Goal: Transaction & Acquisition: Purchase product/service

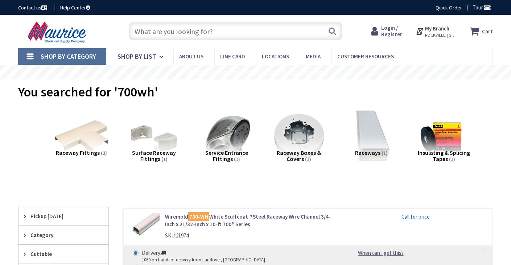
type input "[GEOGRAPHIC_DATA], [STREET_ADDRESS]"
click at [395, 27] on span "Login / Register" at bounding box center [391, 30] width 21 height 13
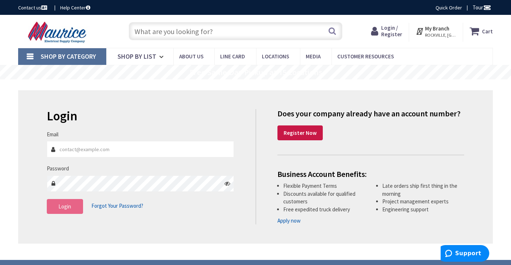
type input "nick_wolf@landon.net"
click at [69, 200] on button "Login" at bounding box center [65, 206] width 36 height 15
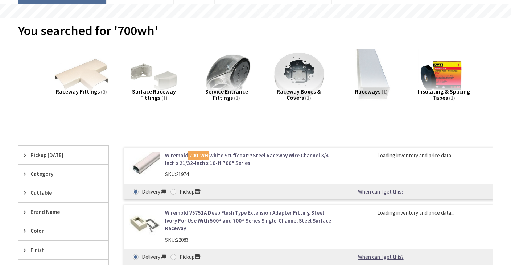
scroll to position [73, 0]
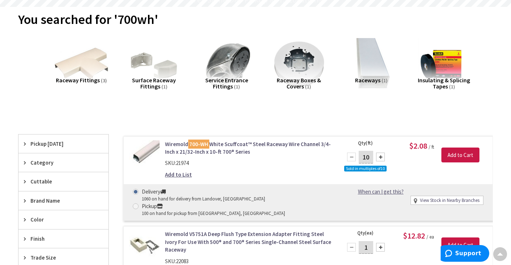
click at [382, 157] on div at bounding box center [380, 157] width 9 height 9
type input "30"
click at [463, 153] on input "Add to Cart" at bounding box center [461, 155] width 38 height 15
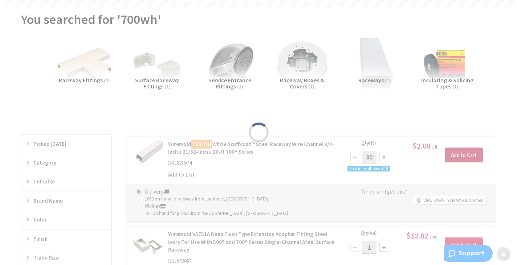
scroll to position [181, 0]
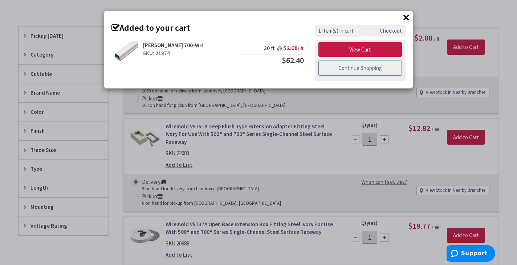
click at [358, 70] on link "Continue Shopping" at bounding box center [359, 68] width 83 height 15
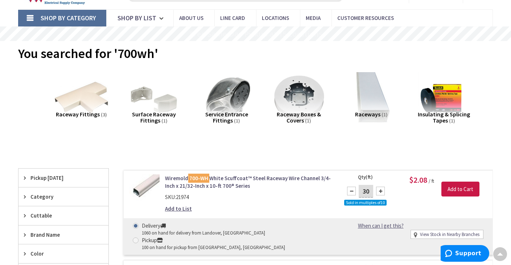
scroll to position [0, 0]
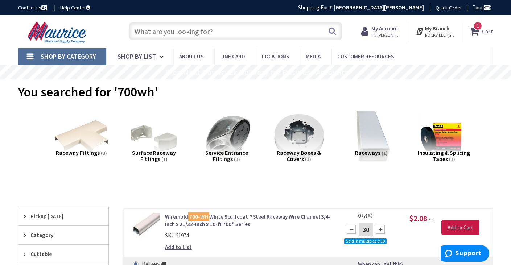
click at [219, 32] on input "text" at bounding box center [236, 31] width 214 height 18
type input "wiremold box white"
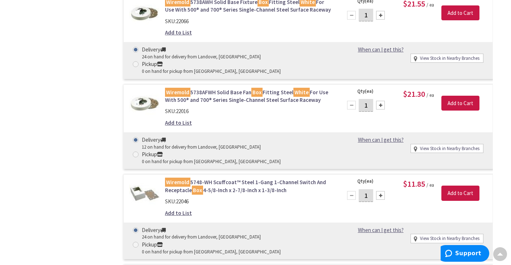
scroll to position [581, 0]
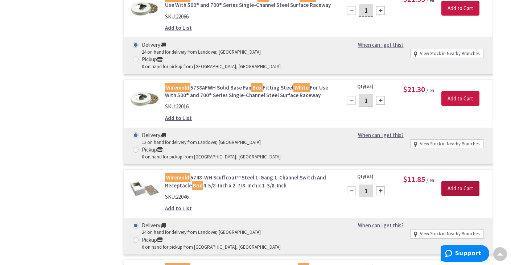
click at [457, 181] on input "Add to Cart" at bounding box center [461, 188] width 38 height 15
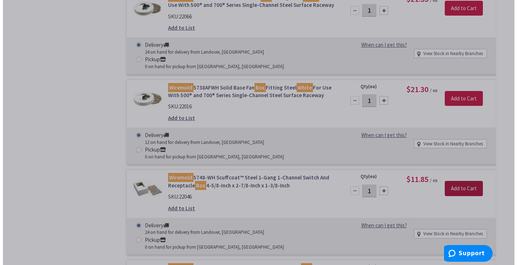
scroll to position [581, 0]
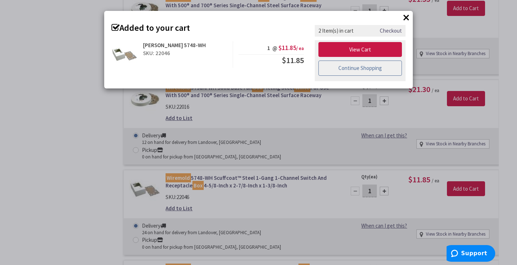
click at [382, 71] on link "Continue Shopping" at bounding box center [359, 68] width 83 height 15
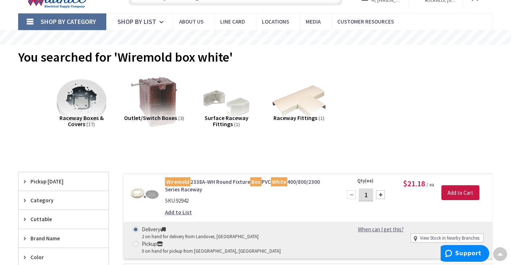
scroll to position [0, 0]
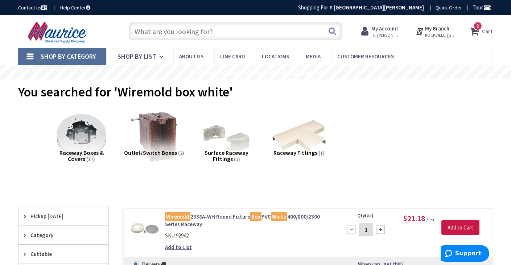
click at [221, 36] on input "text" at bounding box center [236, 31] width 214 height 18
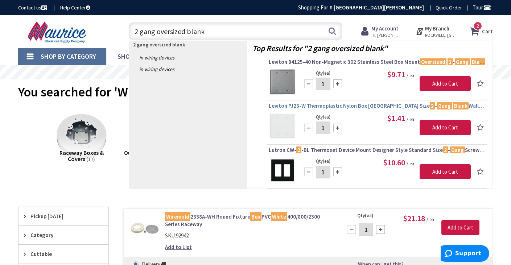
type input "2 gang oversized blank"
click at [342, 105] on span "Leviton PJ23-W Thermoplastic Nylon Box Mount Midway Size 2 - Gang Blank Wallpla…" at bounding box center [377, 105] width 217 height 7
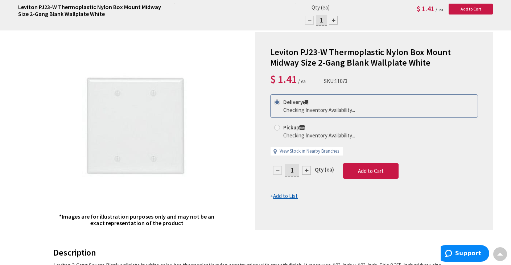
scroll to position [73, 0]
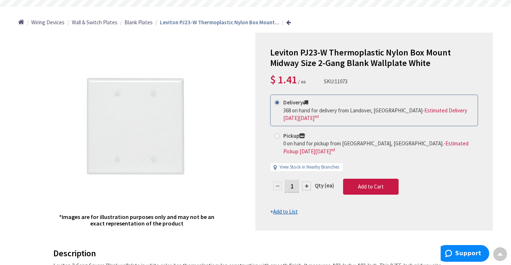
click at [294, 186] on input "1" at bounding box center [292, 186] width 15 height 13
type input "5"
type input "6"
click at [380, 182] on form "This product is Discontinued Delivery 368 on hand for delivery from [GEOGRAPHIC…" at bounding box center [374, 155] width 208 height 121
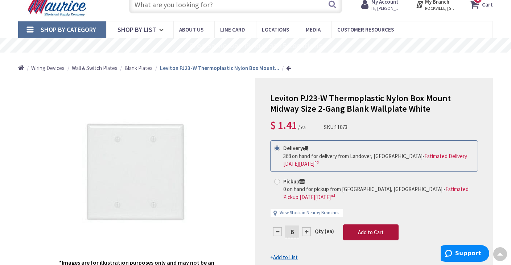
scroll to position [0, 0]
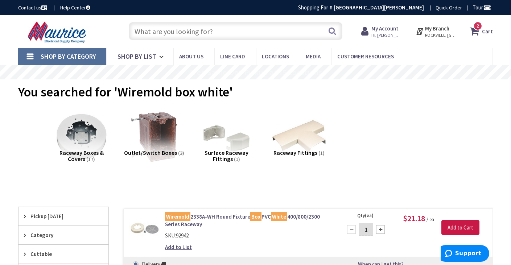
click at [268, 28] on input "text" at bounding box center [236, 31] width 214 height 18
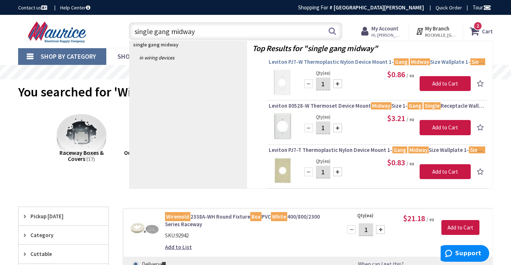
type input "single gang midway"
click at [310, 63] on span "Leviton PJ7-W Thermoplastic Nylon Device Mount 1- Gang Midway Size Wallplate 1-…" at bounding box center [377, 61] width 217 height 7
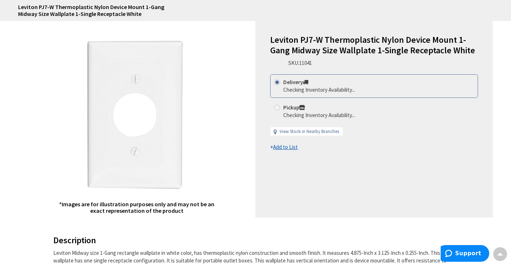
scroll to position [73, 0]
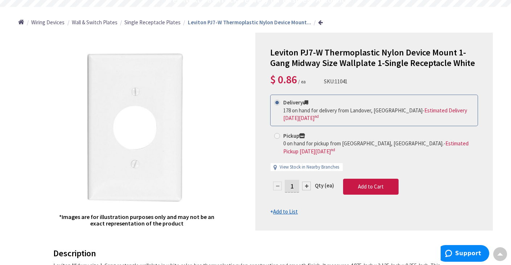
click at [294, 184] on input "1" at bounding box center [292, 186] width 15 height 13
type input "6"
click at [377, 188] on form "This product is Discontinued Delivery 178 on hand for delivery from [GEOGRAPHIC…" at bounding box center [374, 155] width 208 height 121
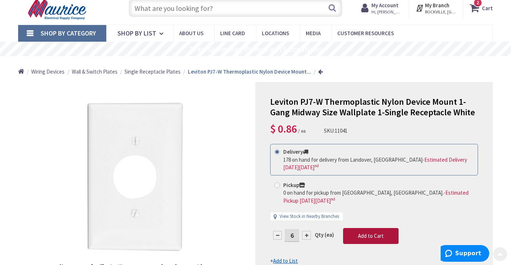
scroll to position [0, 0]
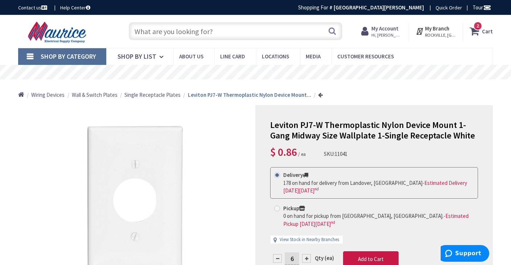
click at [234, 35] on input "text" at bounding box center [236, 31] width 214 height 18
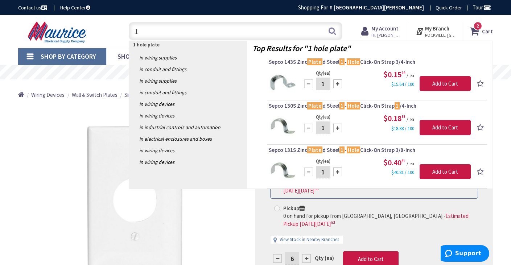
type input "1"
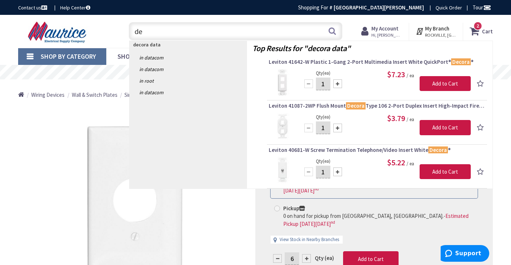
type input "d"
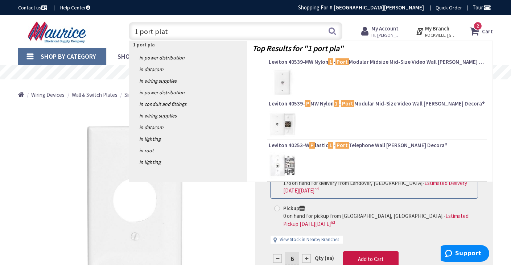
type input "1 port plate"
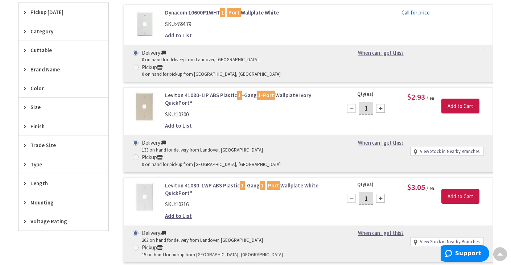
scroll to position [290, 0]
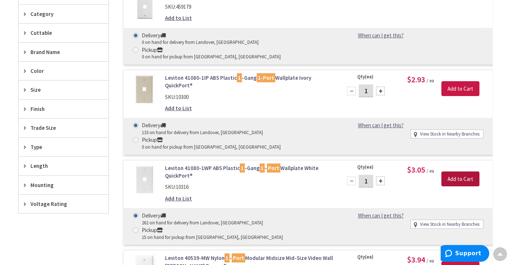
click at [463, 172] on input "Add to Cart" at bounding box center [461, 179] width 38 height 15
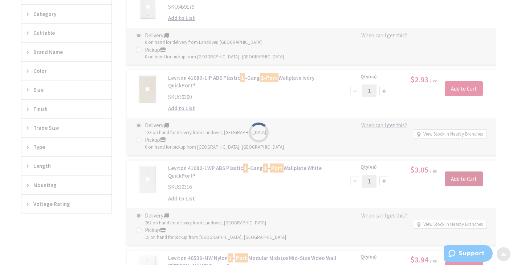
scroll to position [292, 0]
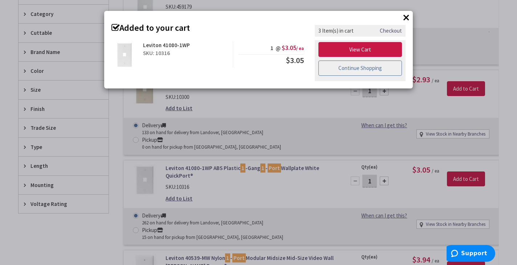
click at [361, 65] on link "Continue Shopping" at bounding box center [359, 68] width 83 height 15
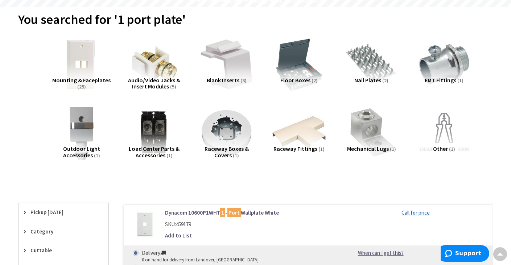
scroll to position [0, 0]
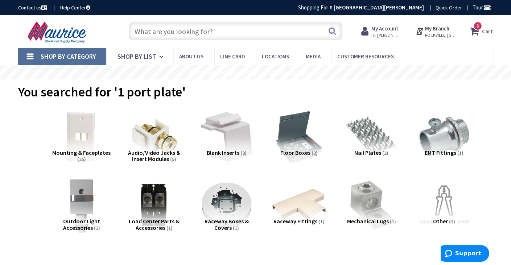
drag, startPoint x: 224, startPoint y: 23, endPoint x: 224, endPoint y: 32, distance: 9.1
click at [224, 31] on input "text" at bounding box center [236, 31] width 214 height 18
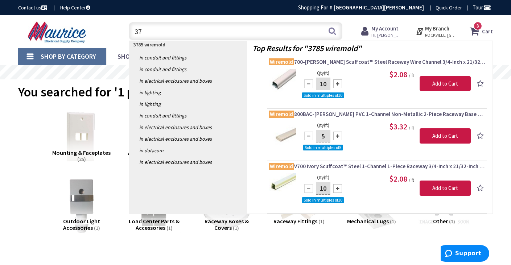
type input "3"
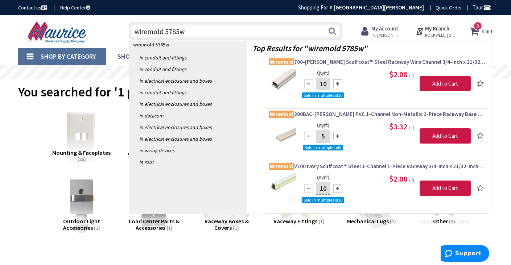
type input "wiremold 5785wh"
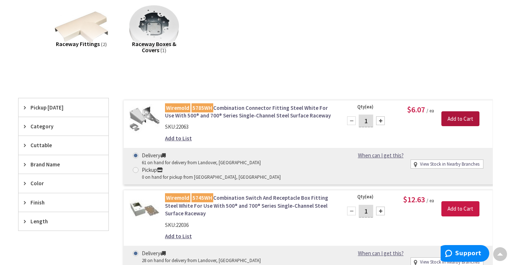
click at [466, 118] on input "Add to Cart" at bounding box center [461, 118] width 38 height 15
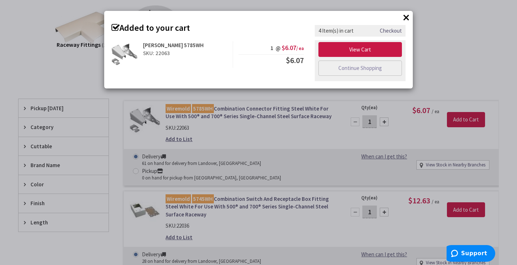
click at [396, 32] on link "Checkout" at bounding box center [391, 31] width 22 height 8
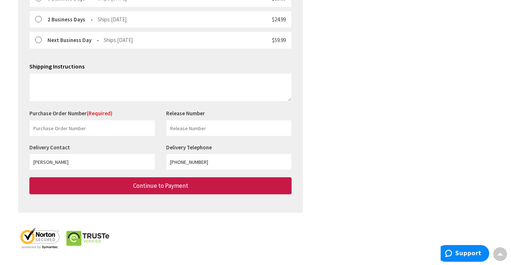
scroll to position [258, 0]
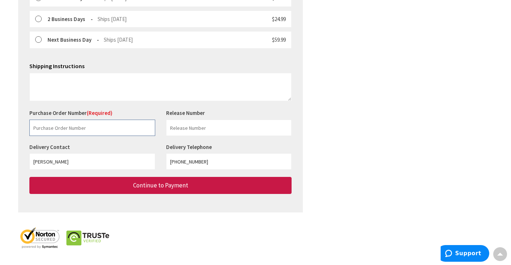
click at [79, 130] on input "text" at bounding box center [92, 128] width 126 height 16
type input "PAC"
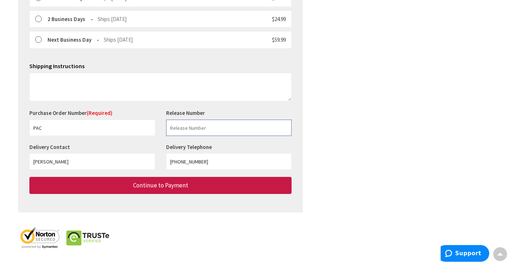
click at [203, 127] on input "text" at bounding box center [229, 128] width 126 height 16
type input "Office"
click at [205, 166] on input "301-320-1013" at bounding box center [229, 162] width 126 height 16
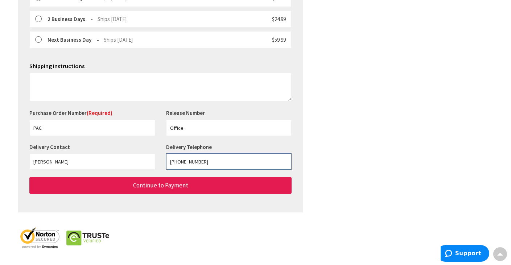
type input "301-320-1087"
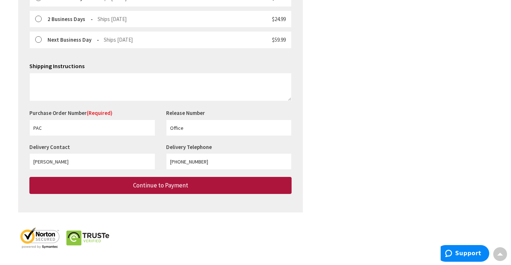
click at [184, 185] on span "Continue to Payment" at bounding box center [160, 185] width 55 height 8
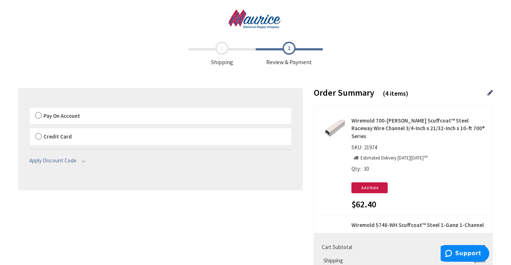
click at [42, 116] on label "Pay On Account" at bounding box center [161, 116] width 262 height 17
click at [30, 109] on input "Pay On Account" at bounding box center [30, 109] width 0 height 0
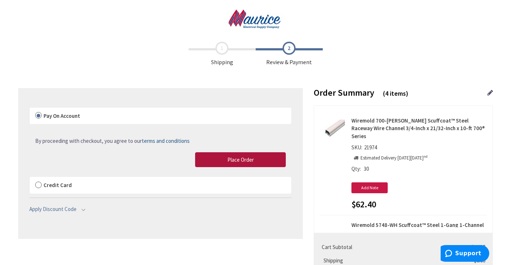
drag, startPoint x: 229, startPoint y: 158, endPoint x: 103, endPoint y: 11, distance: 193.3
click at [229, 158] on span "Place Order" at bounding box center [241, 159] width 26 height 7
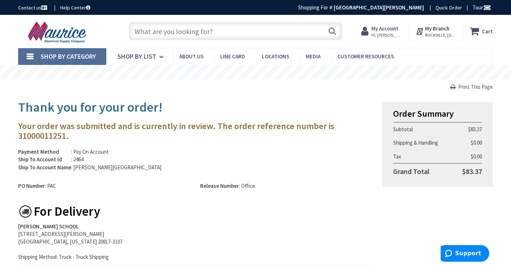
click at [245, 33] on input "text" at bounding box center [236, 31] width 214 height 18
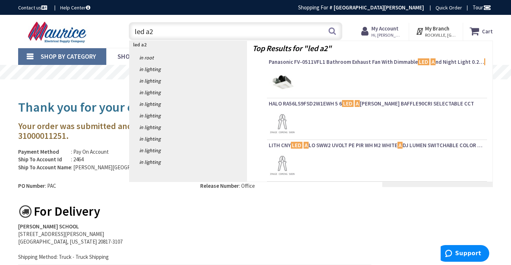
type input "led a26"
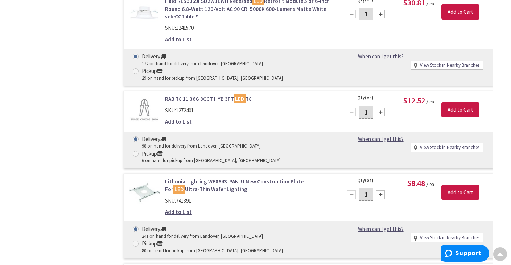
scroll to position [1597, 0]
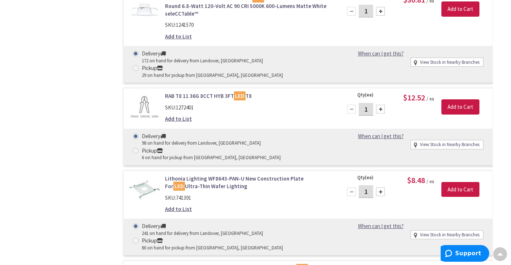
type input "10"
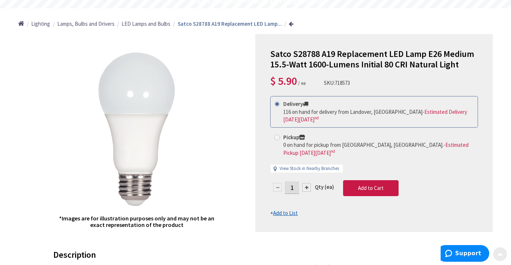
scroll to position [73, 0]
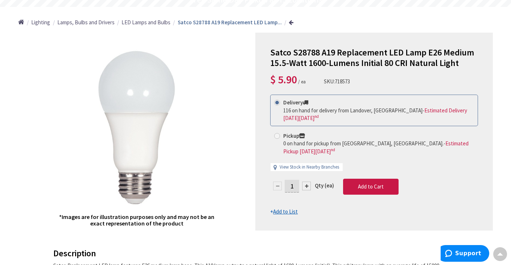
click at [296, 186] on input "1" at bounding box center [292, 186] width 15 height 13
type input "10"
click at [368, 186] on form "This product is Discontinued Delivery 116 on hand for delivery from Landover, M…" at bounding box center [374, 155] width 208 height 121
click at [368, 184] on span "Add to Cart" at bounding box center [371, 186] width 26 height 7
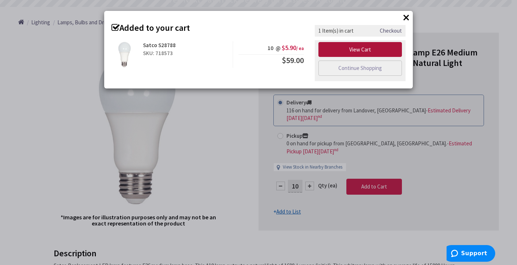
click at [370, 50] on link "View Cart" at bounding box center [359, 49] width 83 height 15
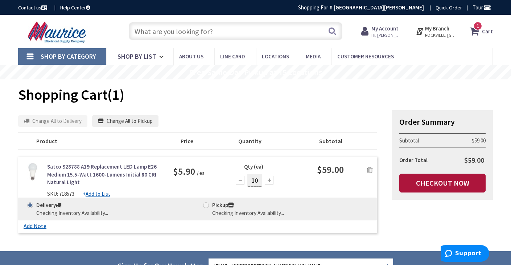
click at [427, 186] on link "Checkout Now" at bounding box center [443, 183] width 86 height 19
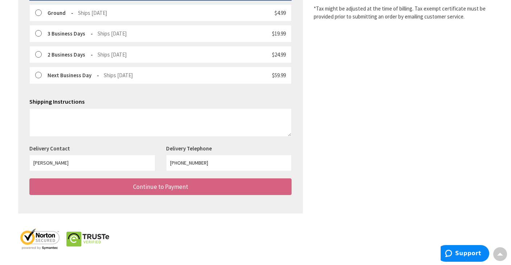
scroll to position [223, 0]
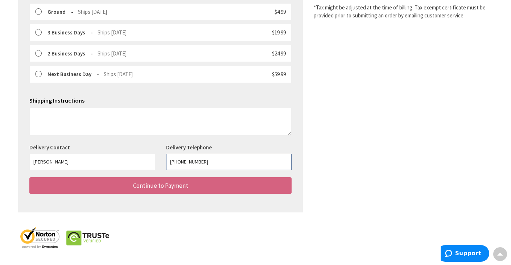
click at [219, 163] on input "[PHONE_NUMBER]" at bounding box center [229, 162] width 126 height 16
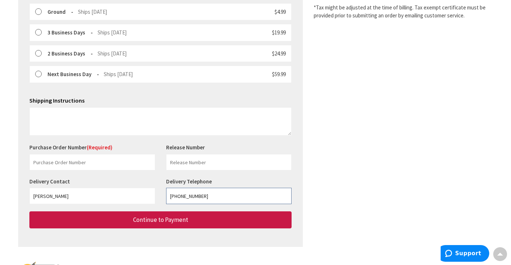
type input "301-320-1087"
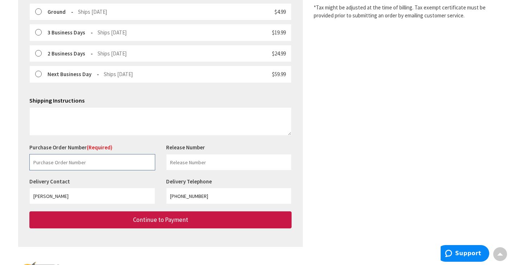
click at [83, 164] on input "text" at bounding box center [92, 162] width 126 height 16
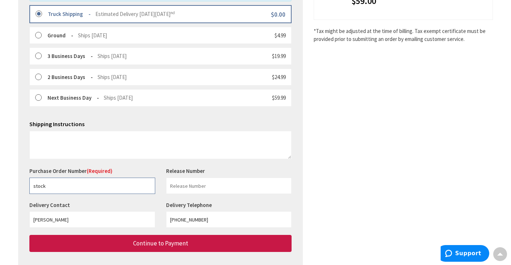
scroll to position [187, 0]
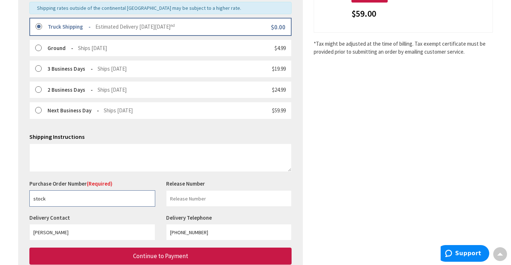
type input "stock"
click at [196, 200] on input "text" at bounding box center [229, 199] width 126 height 16
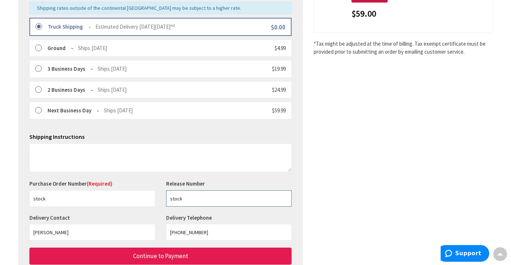
type input "stock"
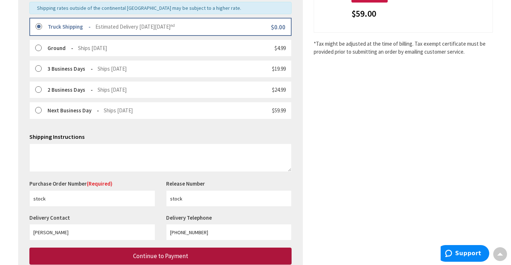
click at [229, 254] on button "Continue to Payment" at bounding box center [160, 256] width 262 height 17
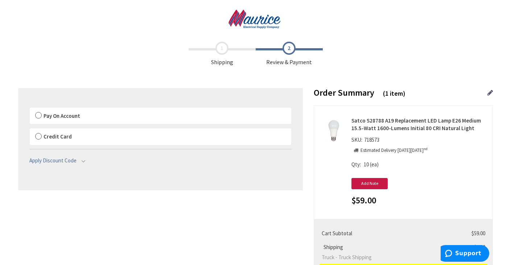
click at [38, 115] on label "Pay On Account" at bounding box center [161, 116] width 262 height 17
click at [30, 109] on input "Pay On Account" at bounding box center [30, 109] width 0 height 0
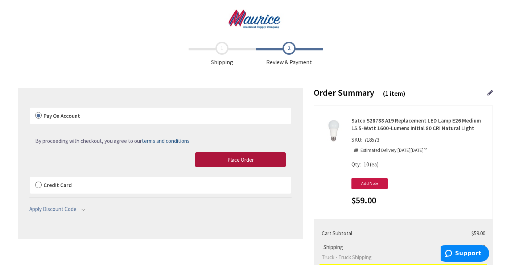
click at [230, 158] on span "Place Order" at bounding box center [241, 159] width 26 height 7
